Goal: Task Accomplishment & Management: Complete application form

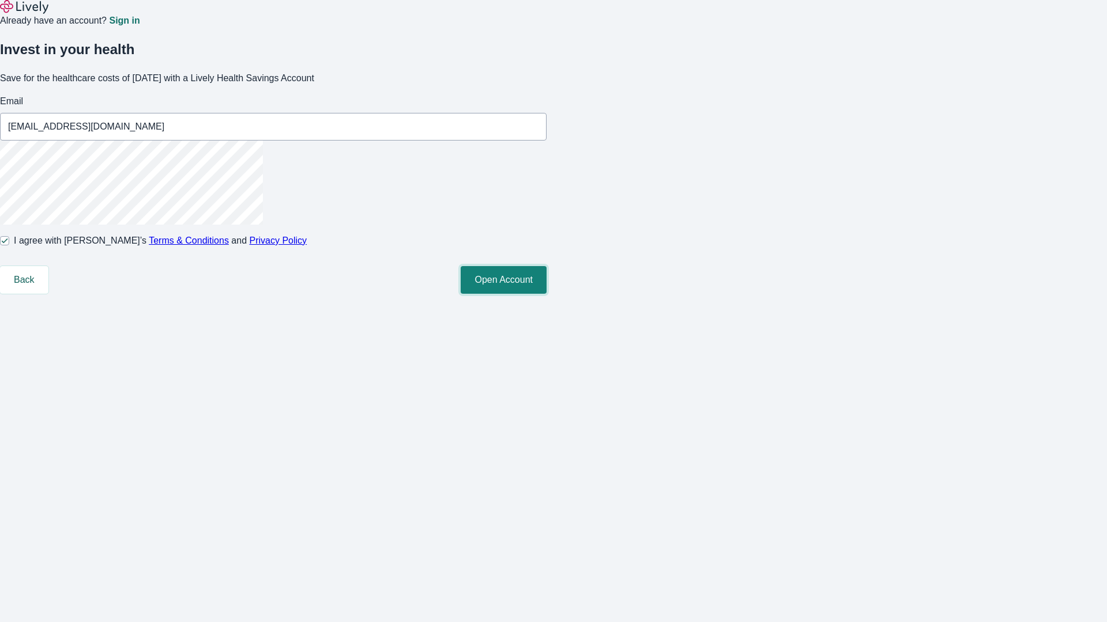
click at [546, 294] on button "Open Account" at bounding box center [504, 280] width 86 height 28
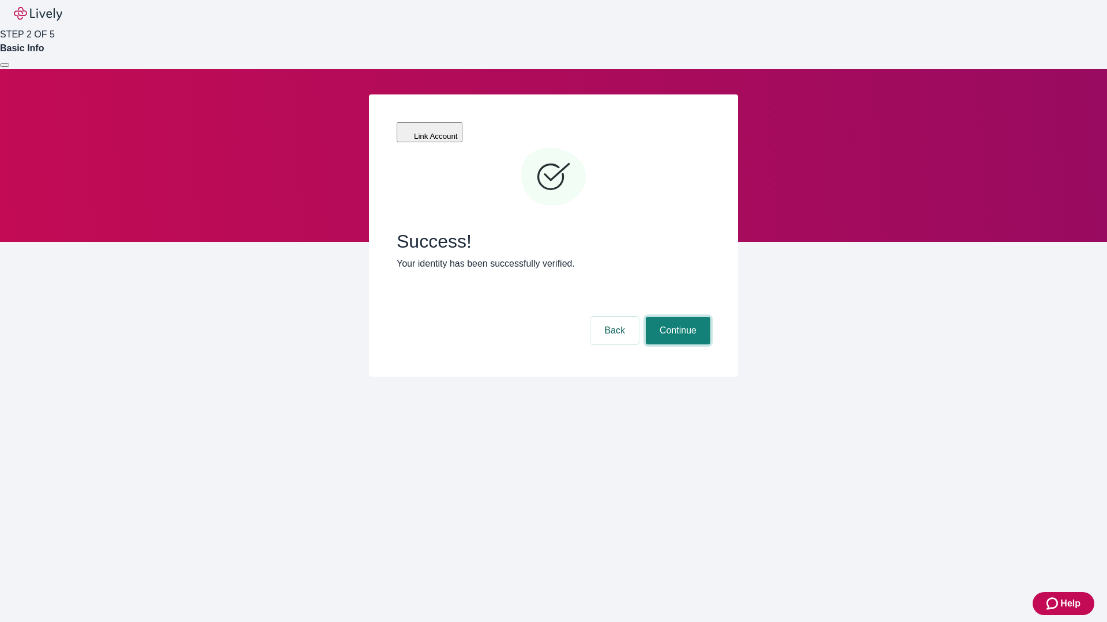
click at [676, 317] on button "Continue" at bounding box center [678, 331] width 65 height 28
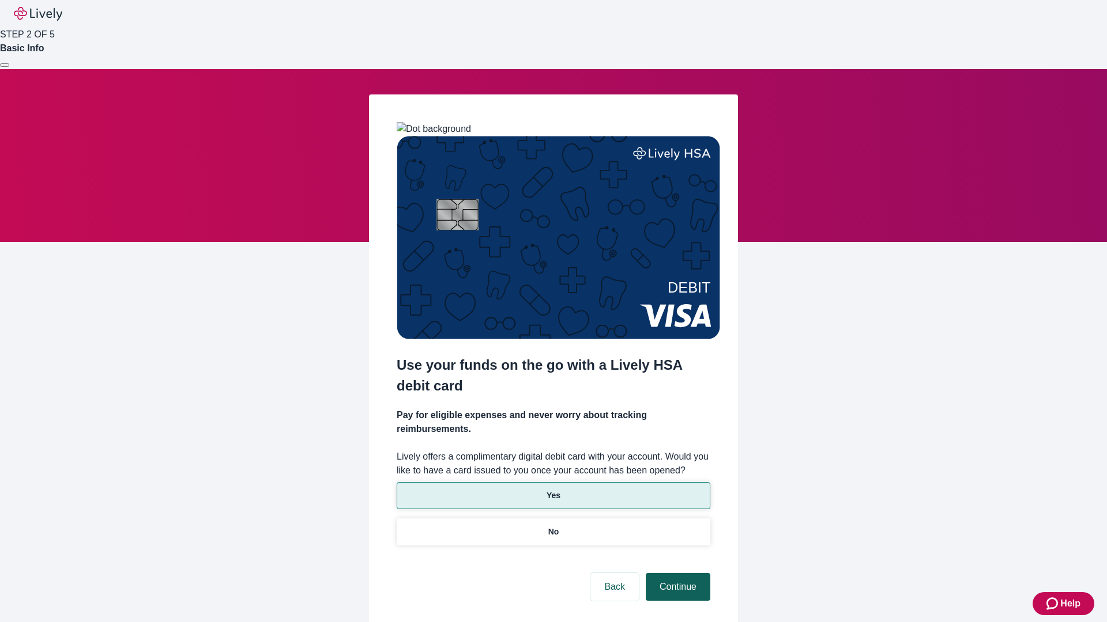
click at [553, 490] on p "Yes" at bounding box center [553, 496] width 14 height 12
click at [676, 573] on button "Continue" at bounding box center [678, 587] width 65 height 28
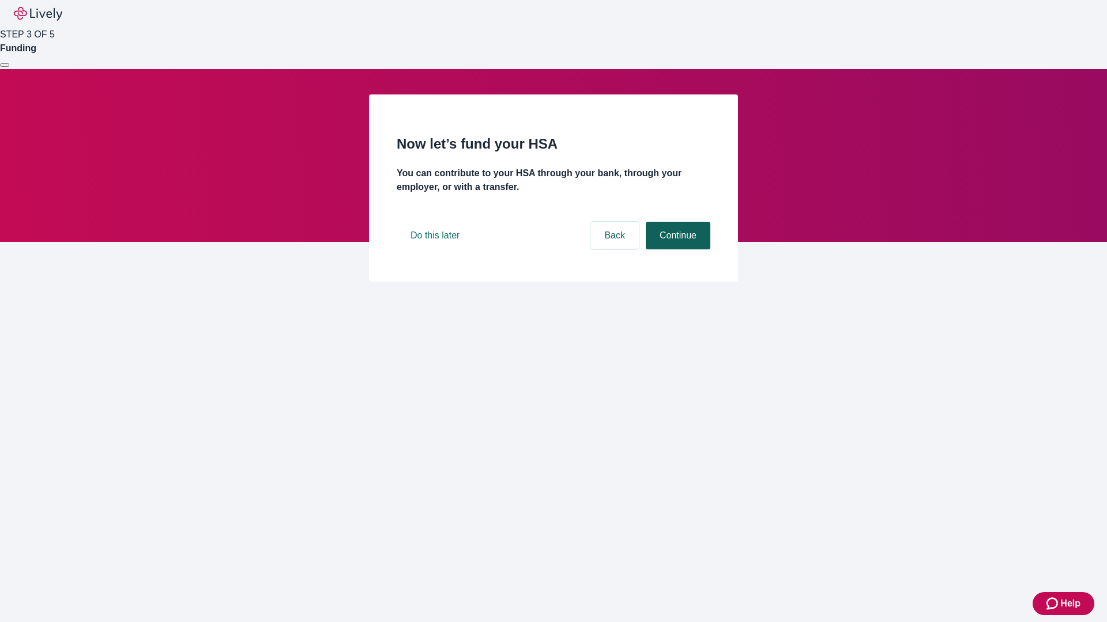
click at [676, 250] on button "Continue" at bounding box center [678, 236] width 65 height 28
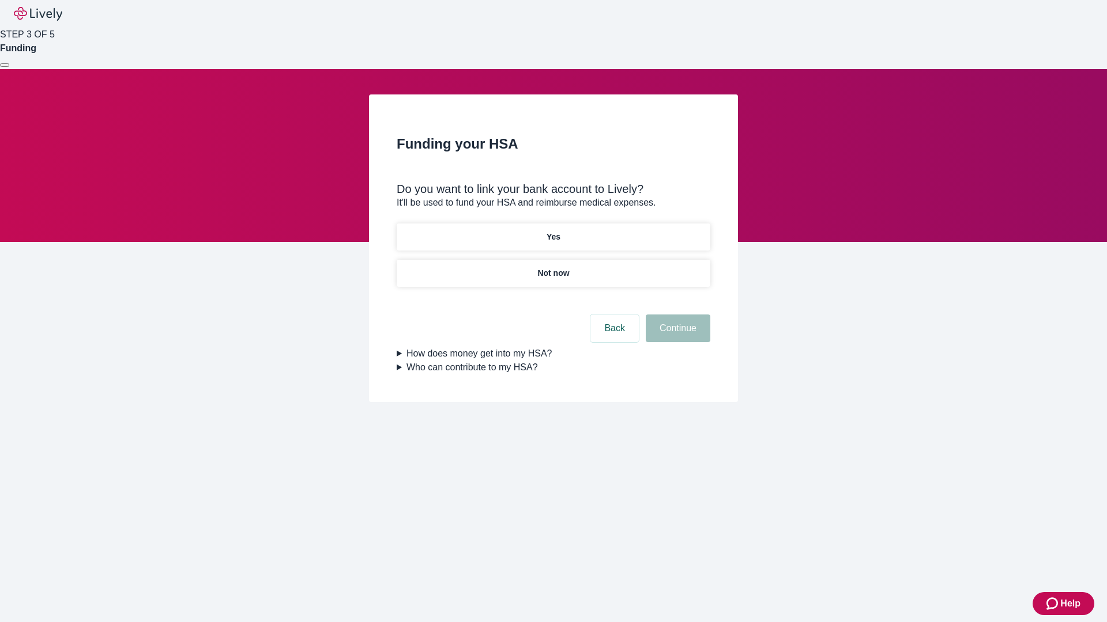
click at [553, 231] on p "Yes" at bounding box center [553, 237] width 14 height 12
click at [676, 315] on button "Continue" at bounding box center [678, 329] width 65 height 28
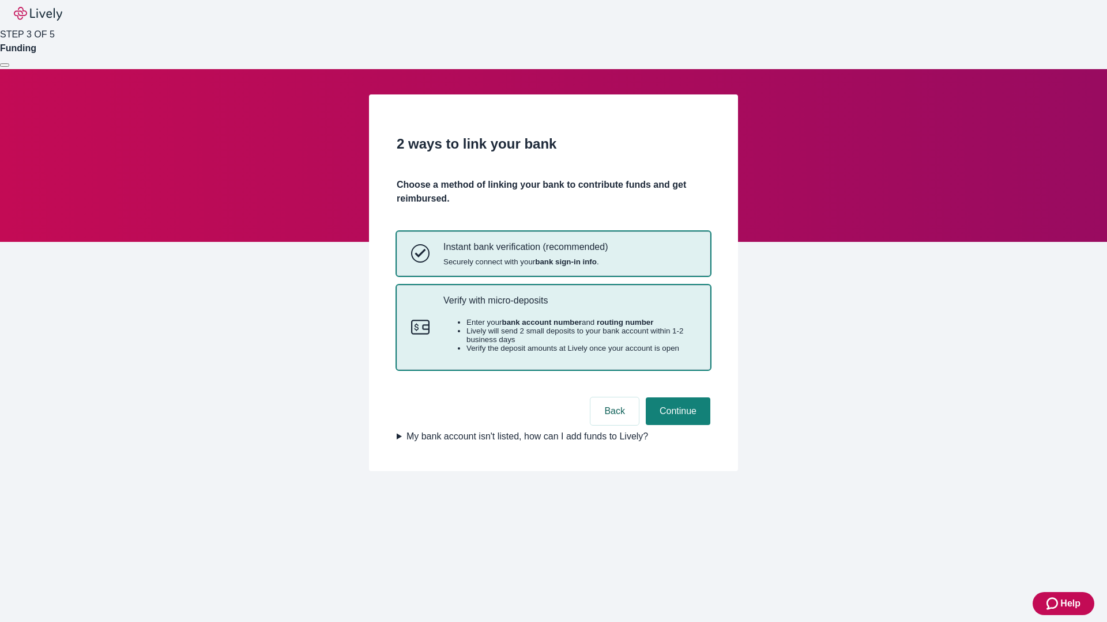
click at [569, 306] on p "Verify with micro-deposits" at bounding box center [569, 300] width 252 height 11
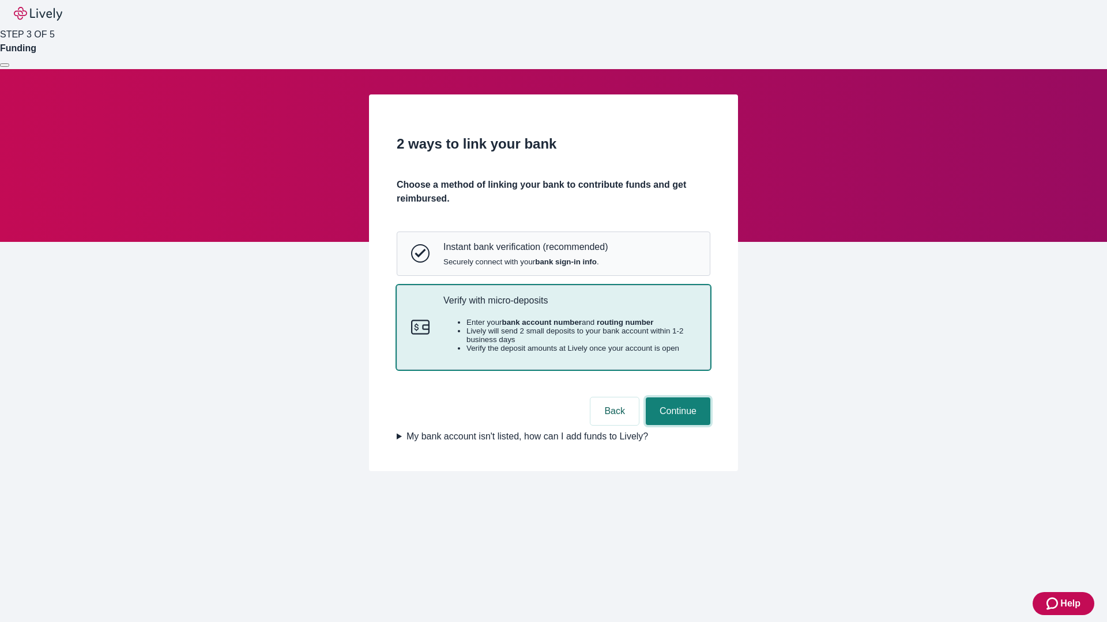
click at [676, 425] on button "Continue" at bounding box center [678, 412] width 65 height 28
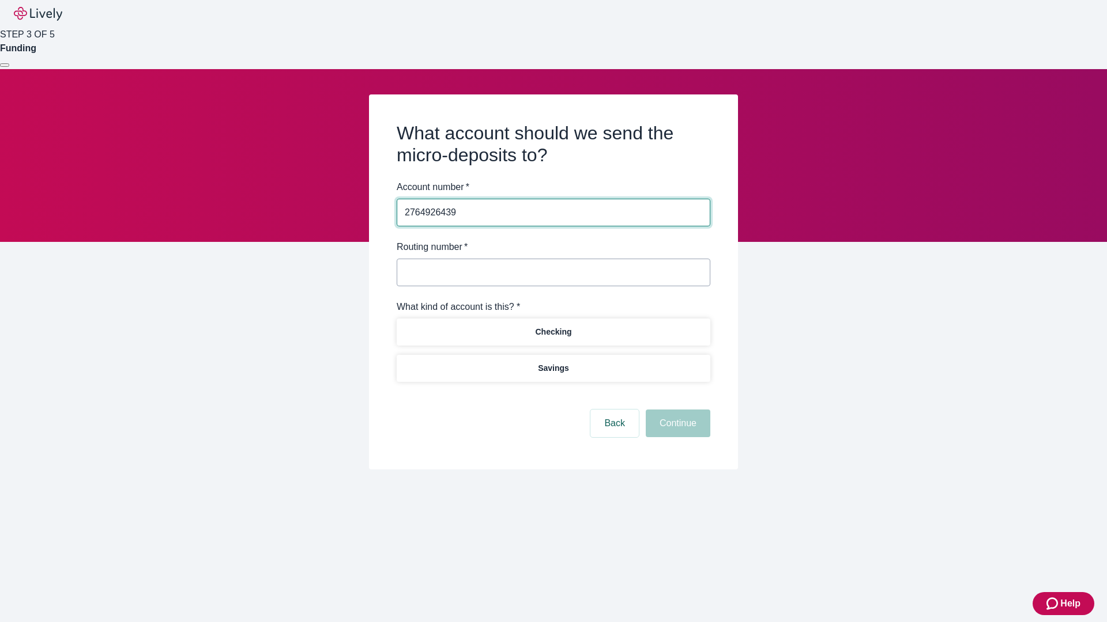
type input "2764926439"
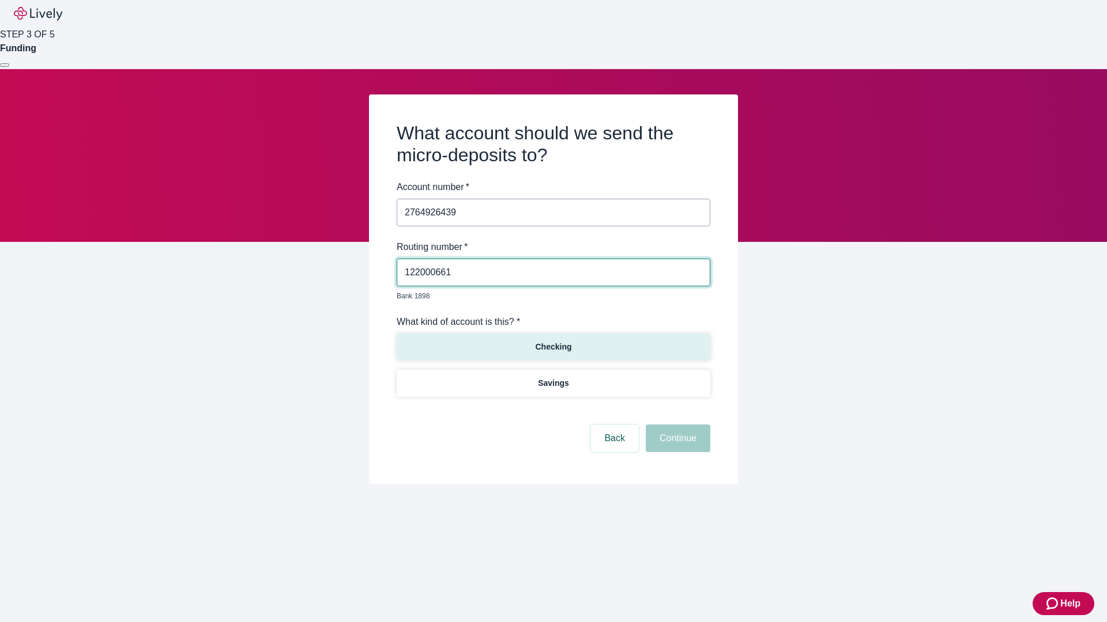
type input "122000661"
click at [553, 341] on p "Checking" at bounding box center [553, 347] width 36 height 12
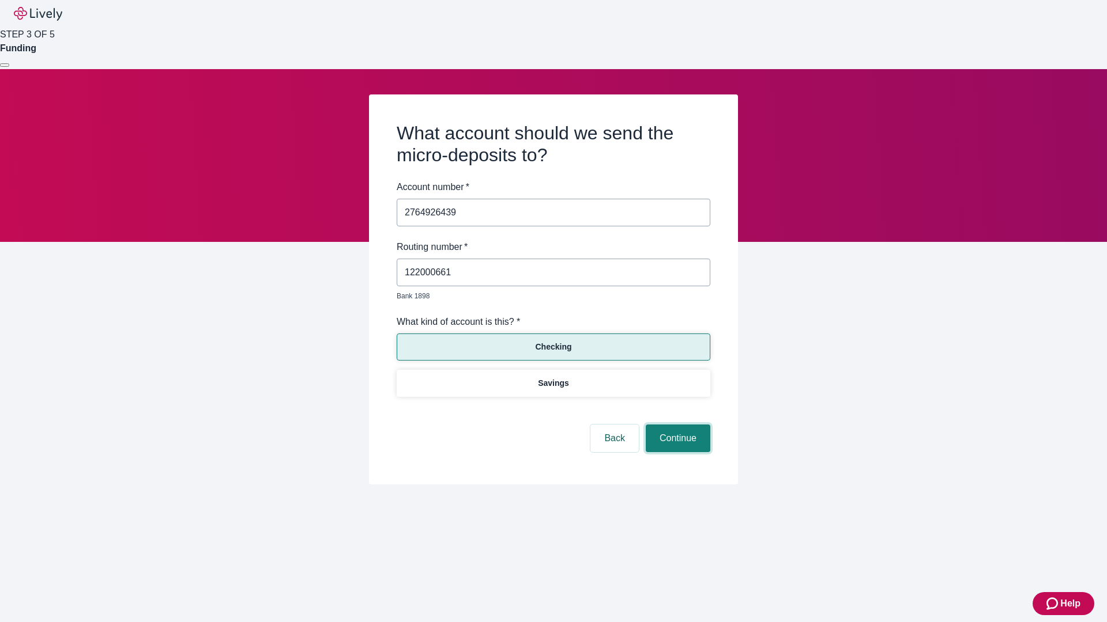
click at [676, 425] on button "Continue" at bounding box center [678, 439] width 65 height 28
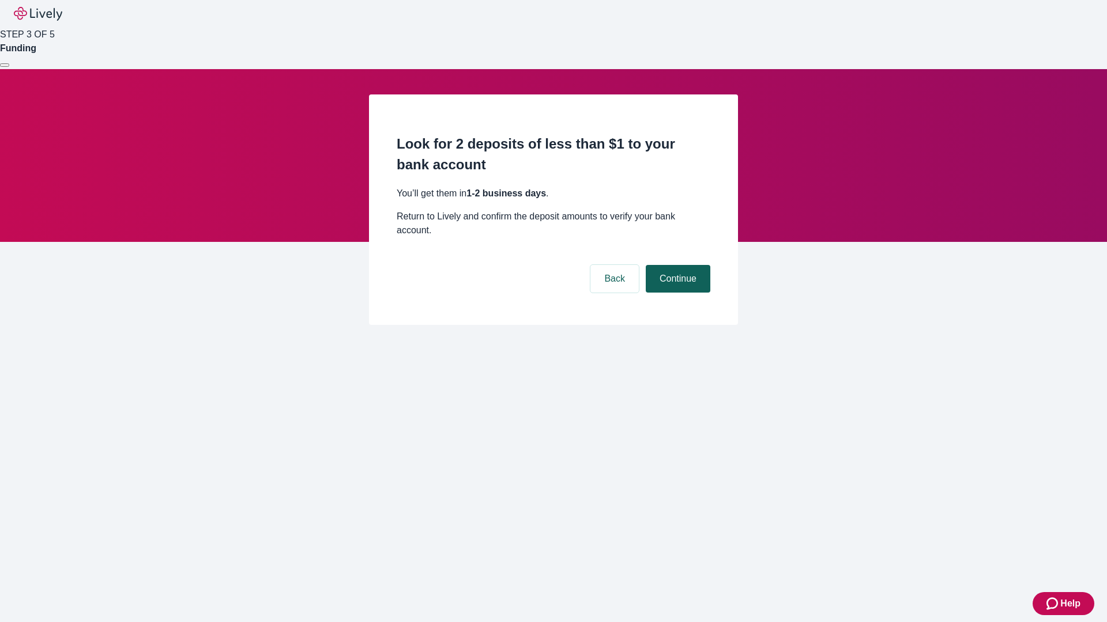
click at [676, 265] on button "Continue" at bounding box center [678, 279] width 65 height 28
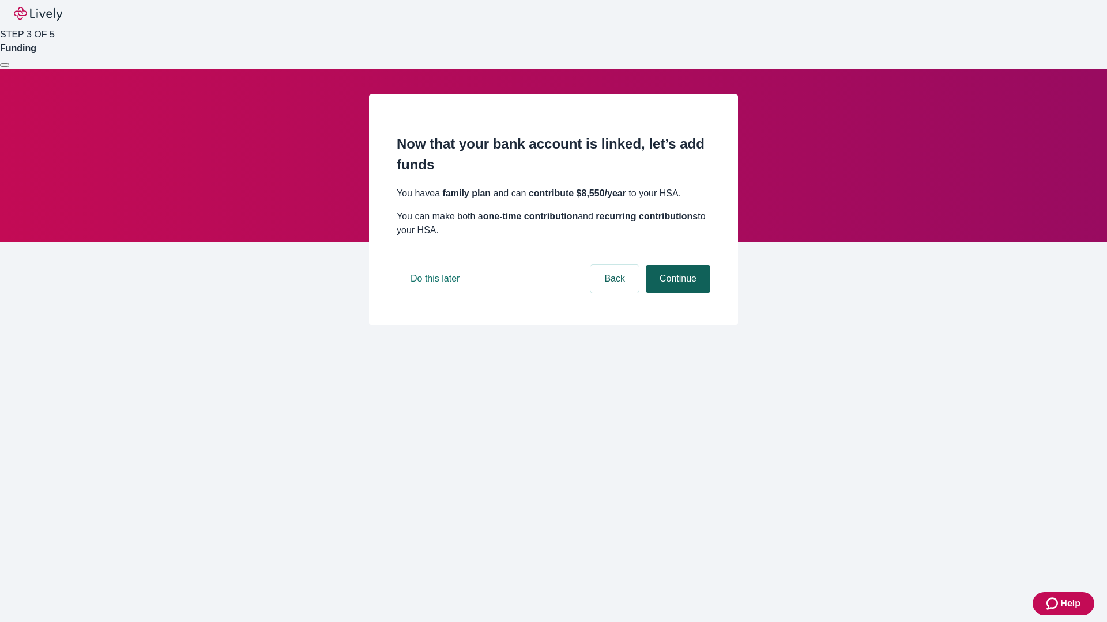
click at [676, 293] on button "Continue" at bounding box center [678, 279] width 65 height 28
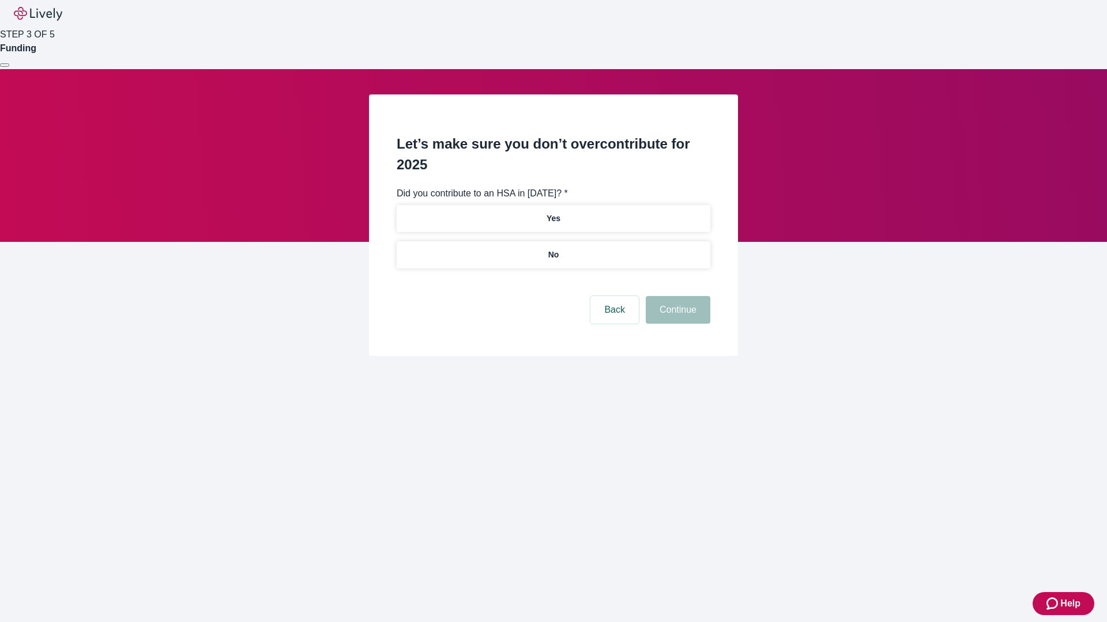
click at [553, 249] on p "No" at bounding box center [553, 255] width 11 height 12
click at [676, 296] on button "Continue" at bounding box center [678, 310] width 65 height 28
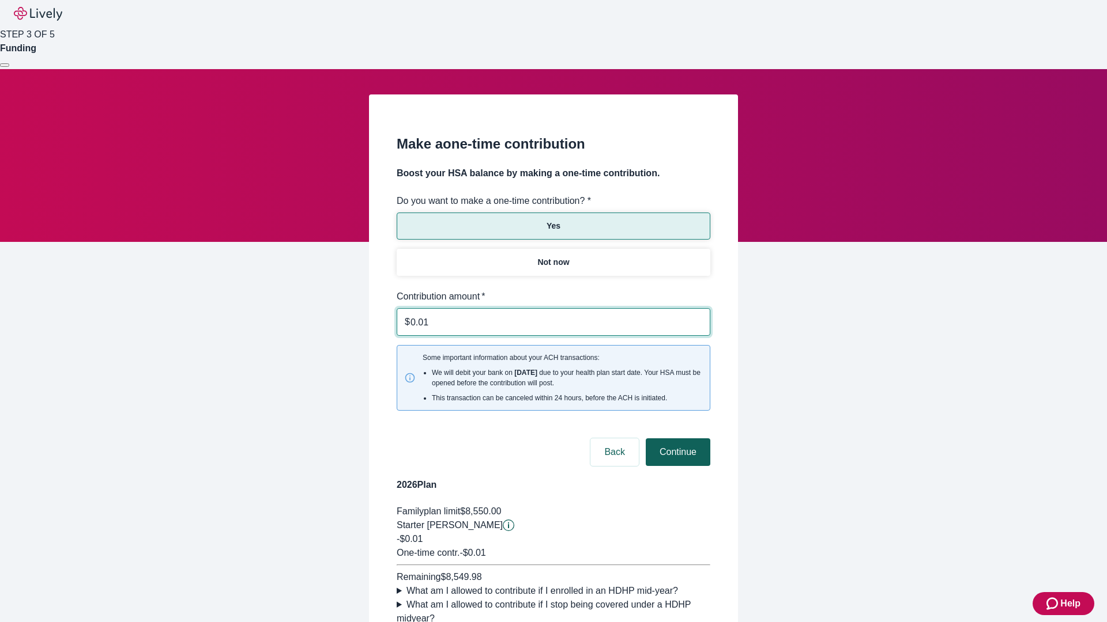
type input "0.01"
click at [676, 439] on button "Continue" at bounding box center [678, 453] width 65 height 28
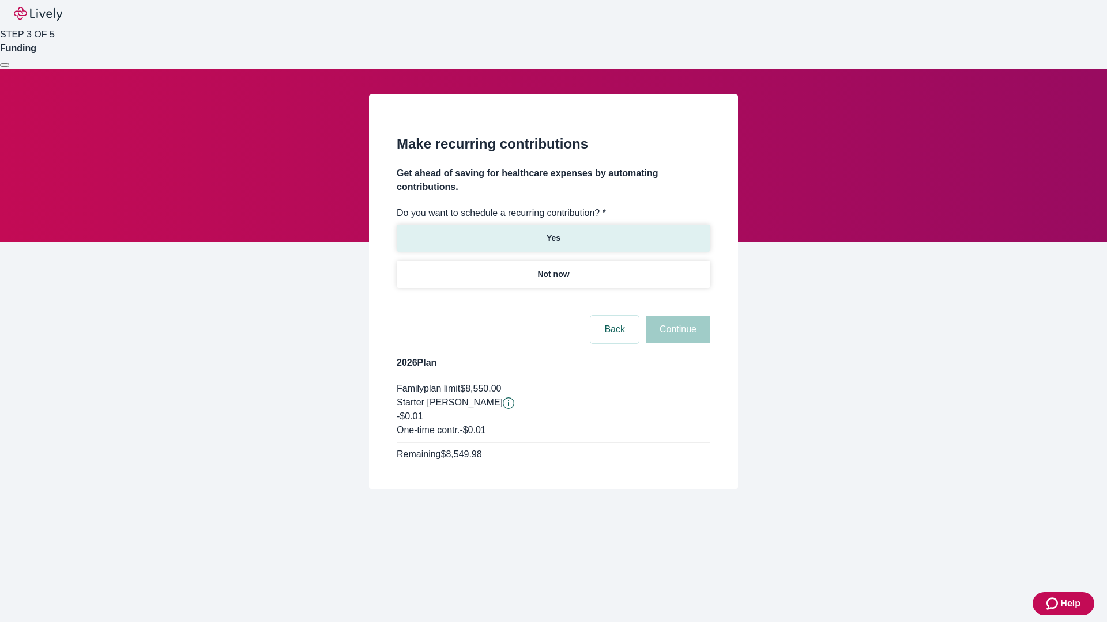
click at [553, 232] on p "Yes" at bounding box center [553, 238] width 14 height 12
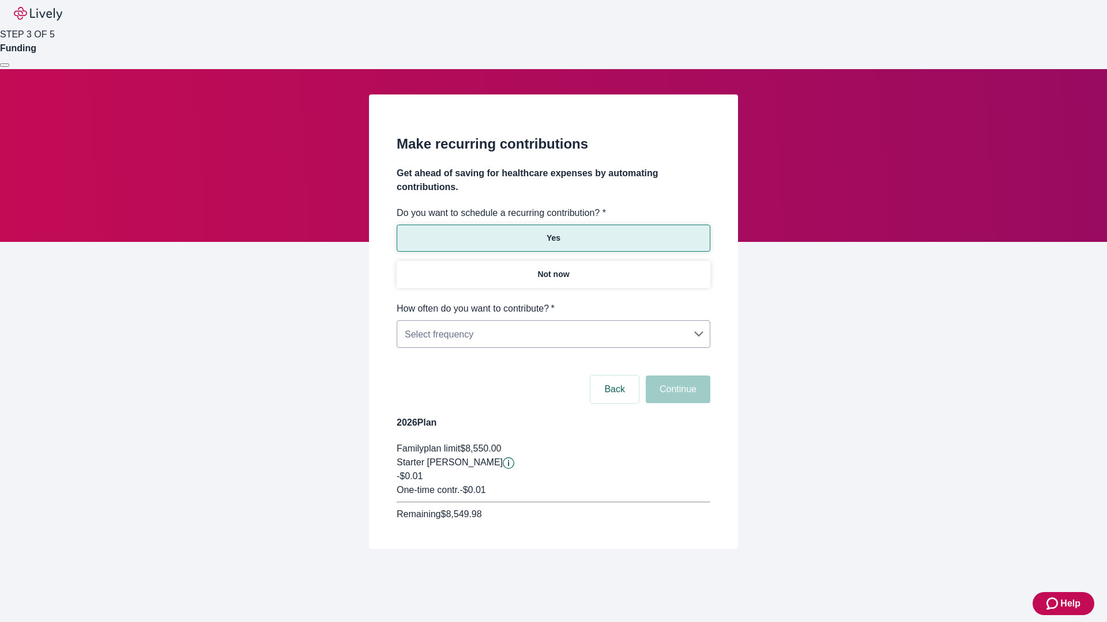
click at [553, 302] on body "Help STEP 3 OF 5 Funding Make recurring contributions Get ahead of saving for h…" at bounding box center [553, 302] width 1107 height 605
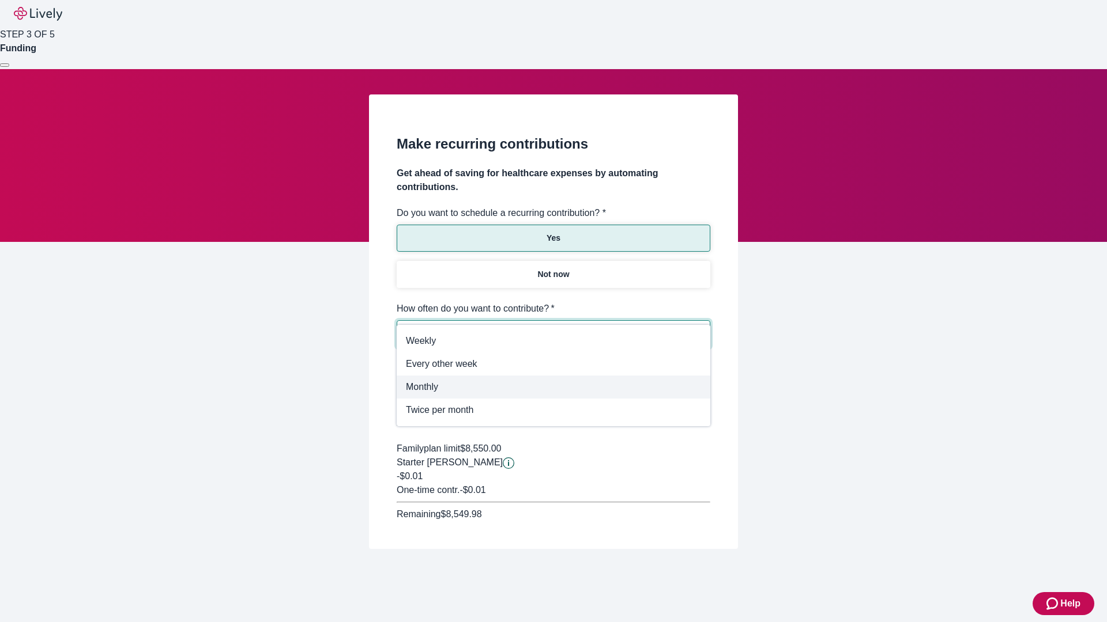
click at [553, 387] on span "Monthly" at bounding box center [553, 387] width 295 height 14
type input "Monthly"
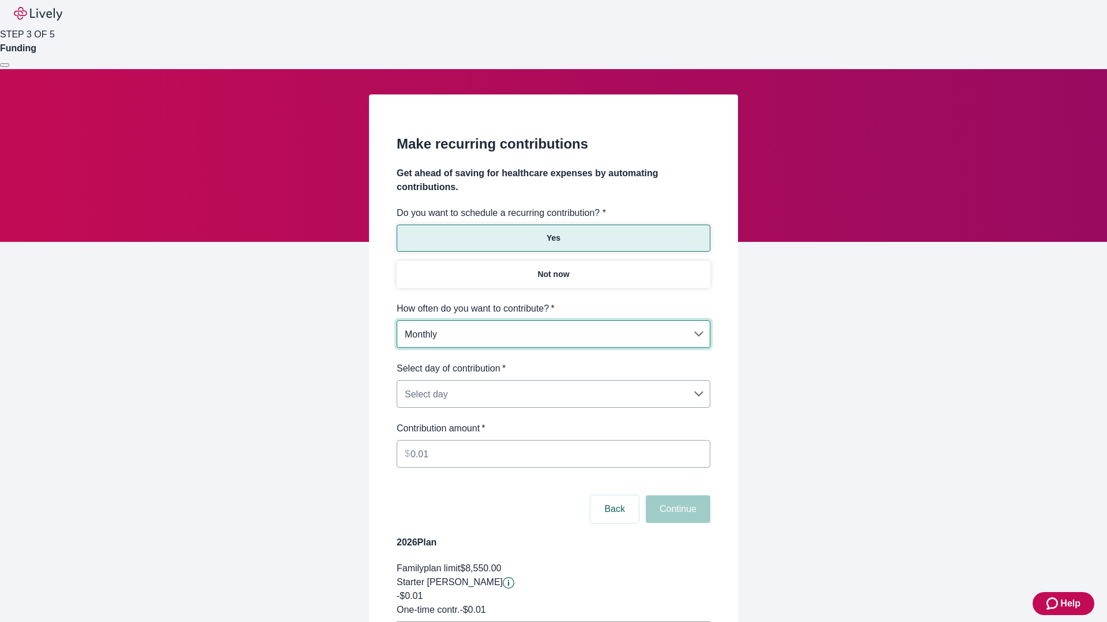
click at [553, 362] on body "Help STEP 3 OF 5 Funding Make recurring contributions Get ahead of saving for h…" at bounding box center [553, 362] width 1107 height 724
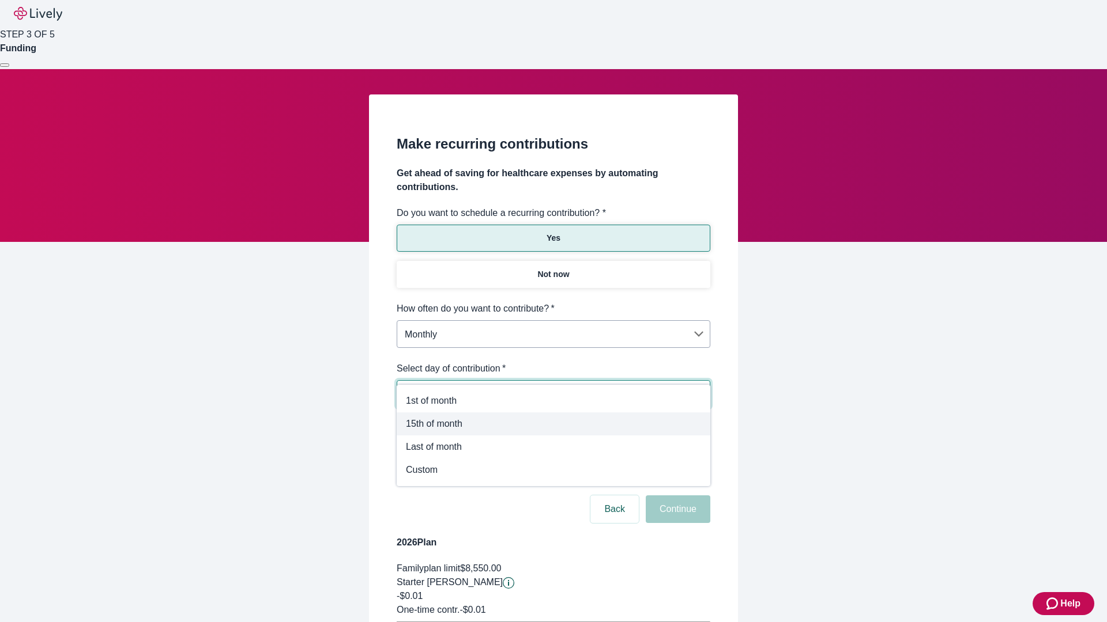
click at [553, 424] on span "15th of month" at bounding box center [553, 424] width 295 height 14
type input "Monthly15th"
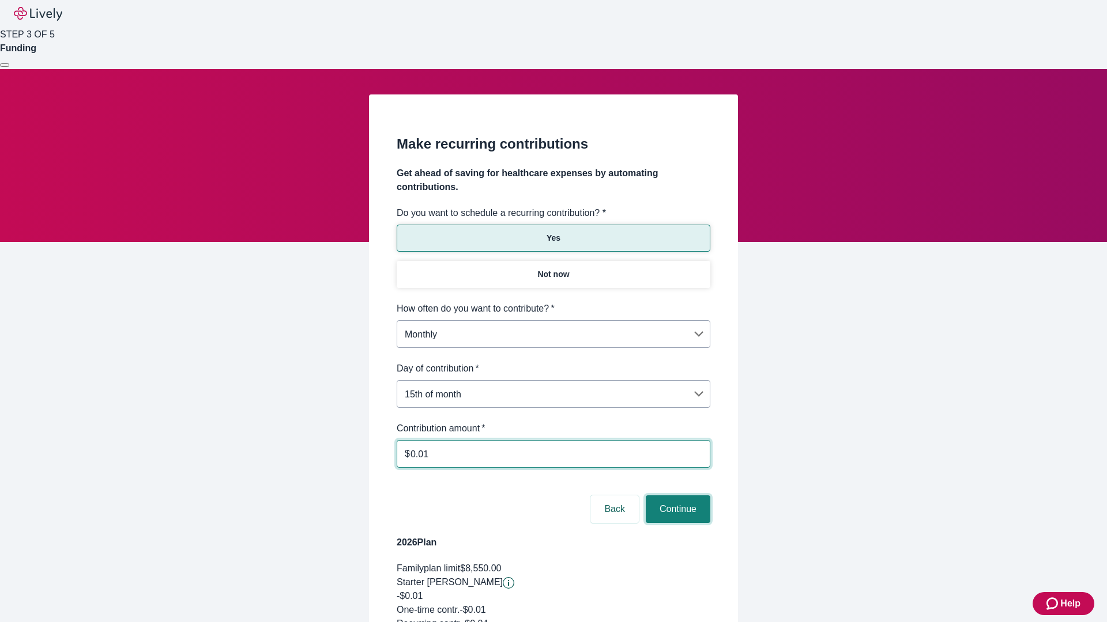
click at [676, 496] on button "Continue" at bounding box center [678, 510] width 65 height 28
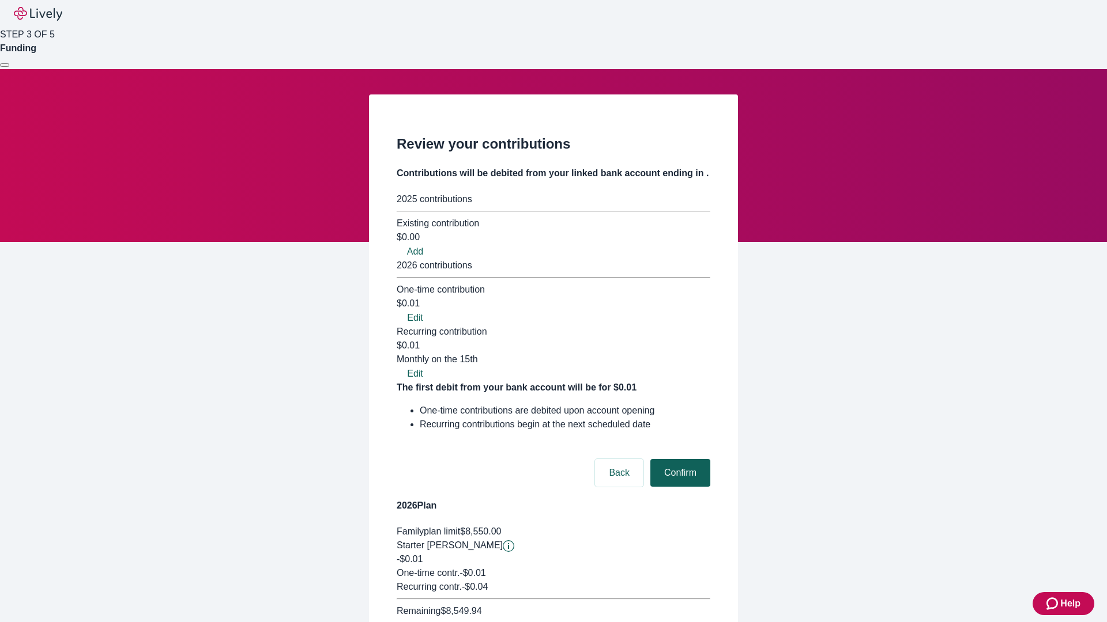
click at [678, 459] on button "Confirm" at bounding box center [680, 473] width 60 height 28
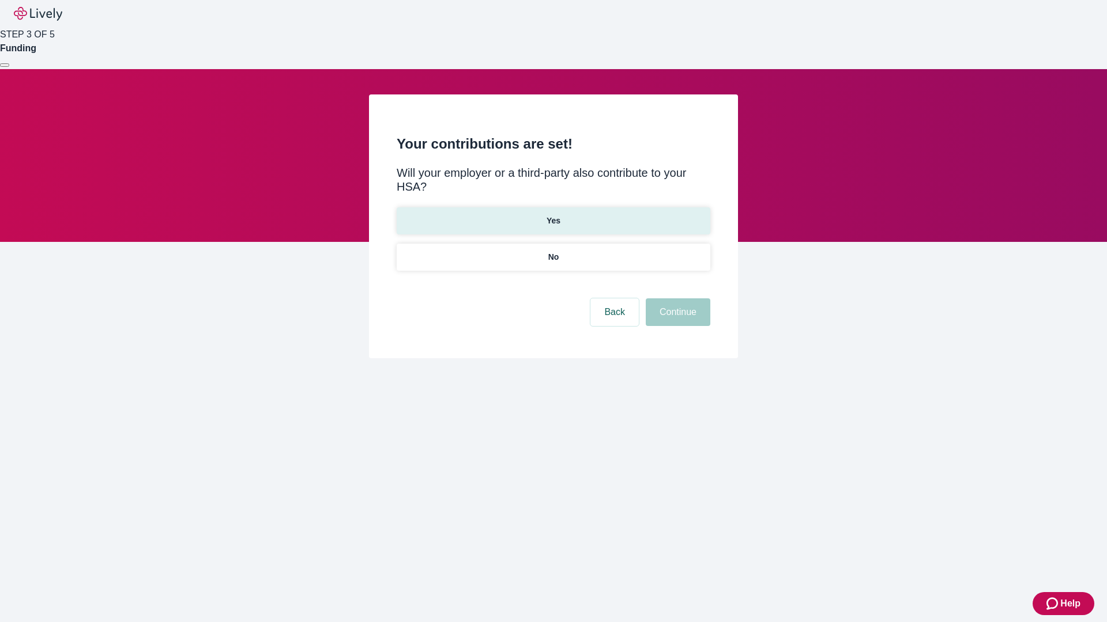
click at [553, 215] on p "Yes" at bounding box center [553, 221] width 14 height 12
click at [676, 299] on button "Continue" at bounding box center [678, 313] width 65 height 28
